Goal: Find specific page/section: Find specific page/section

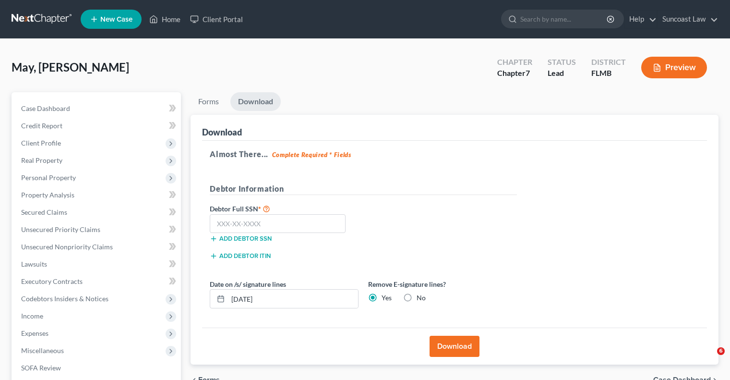
click at [172, 23] on link "Home" at bounding box center [164, 19] width 41 height 17
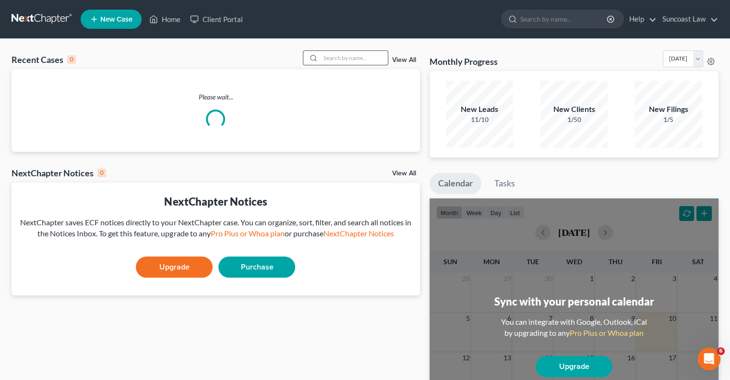
click at [346, 55] on input "search" at bounding box center [354, 58] width 67 height 14
type input "[PERSON_NAME]"
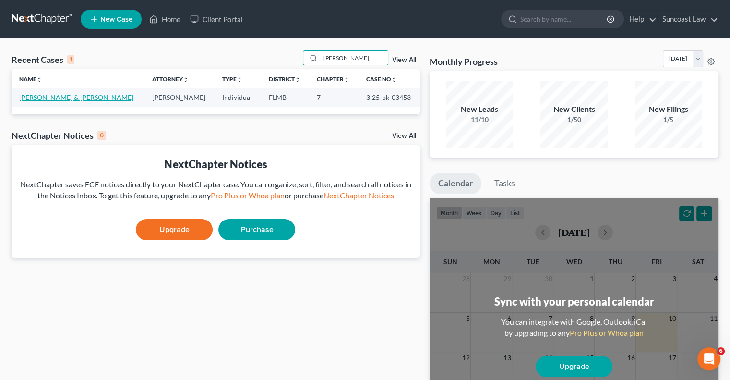
click at [59, 98] on link "[PERSON_NAME] & [PERSON_NAME]" at bounding box center [76, 97] width 114 height 8
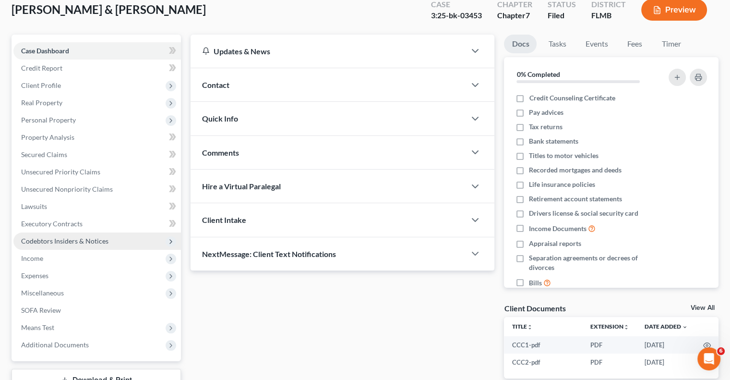
scroll to position [130, 0]
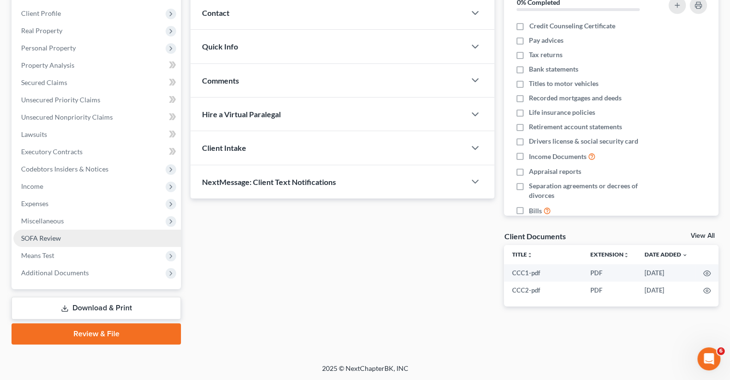
click at [35, 236] on span "SOFA Review" at bounding box center [41, 238] width 40 height 8
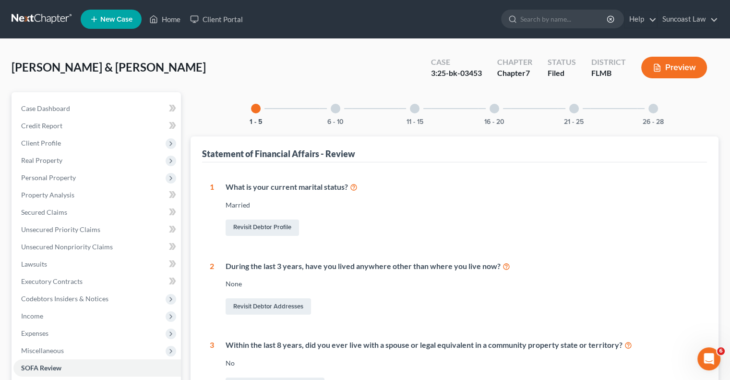
click at [495, 109] on div at bounding box center [495, 109] width 10 height 10
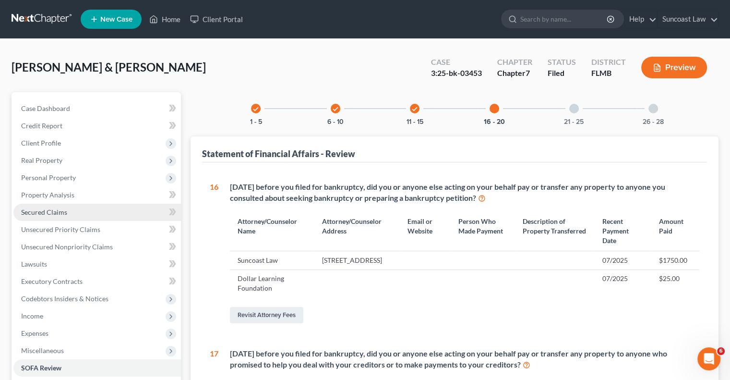
drag, startPoint x: 49, startPoint y: 211, endPoint x: 86, endPoint y: 217, distance: 37.9
click at [48, 211] on span "Secured Claims" at bounding box center [44, 212] width 46 height 8
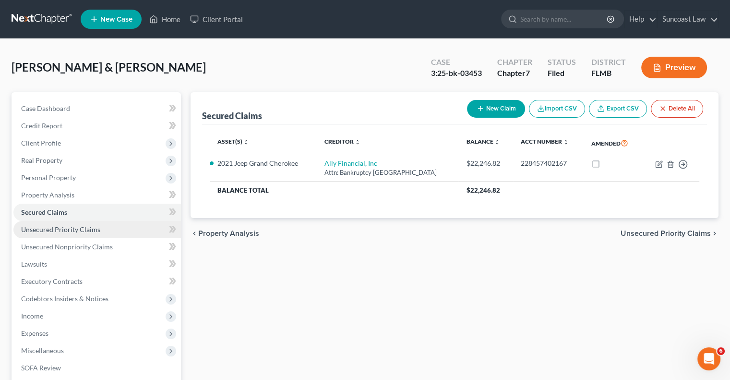
click at [61, 232] on span "Unsecured Priority Claims" at bounding box center [60, 229] width 79 height 8
